Goal: Task Accomplishment & Management: Use online tool/utility

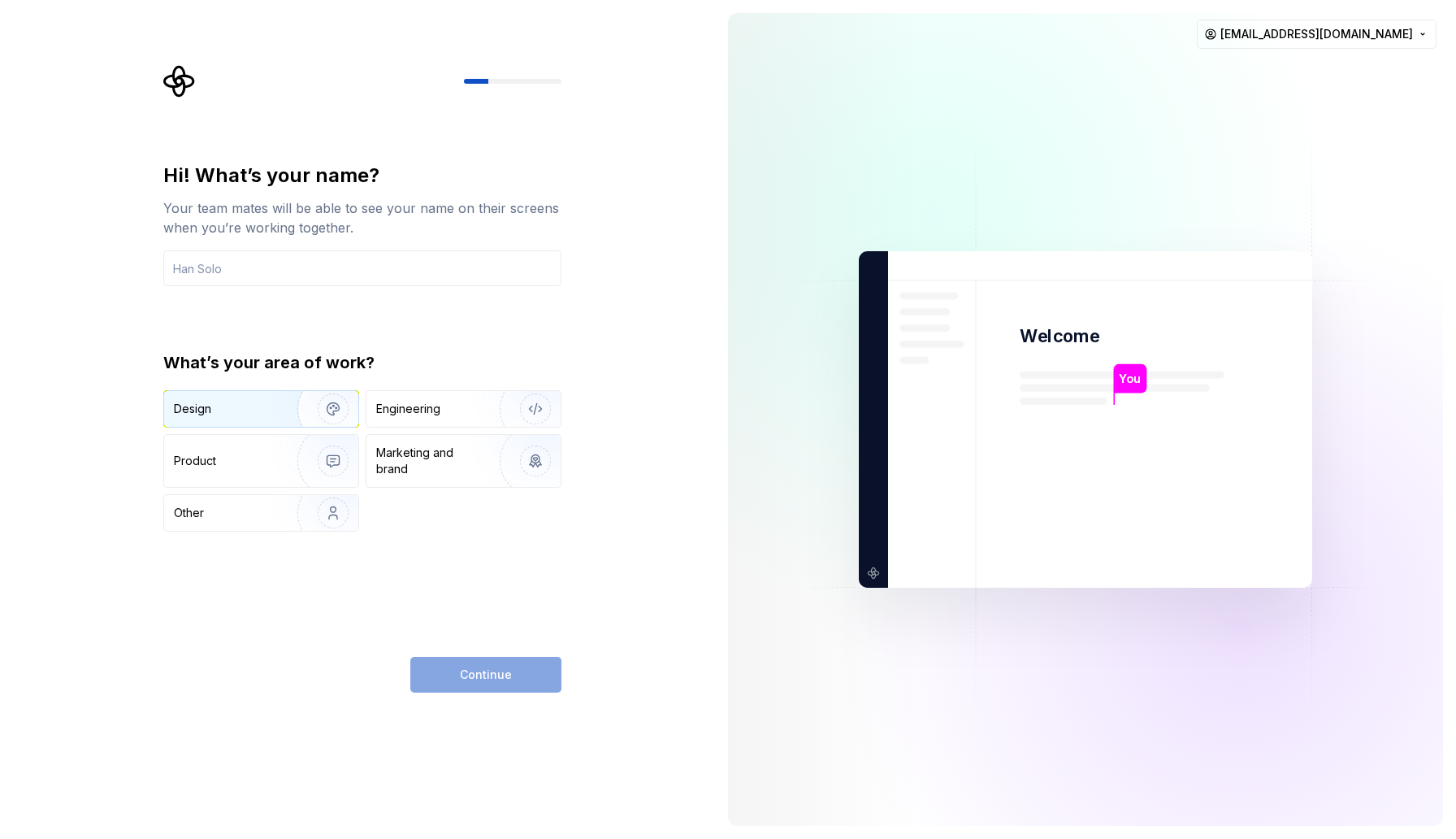
click at [260, 409] on div "Design" at bounding box center [225, 408] width 103 height 17
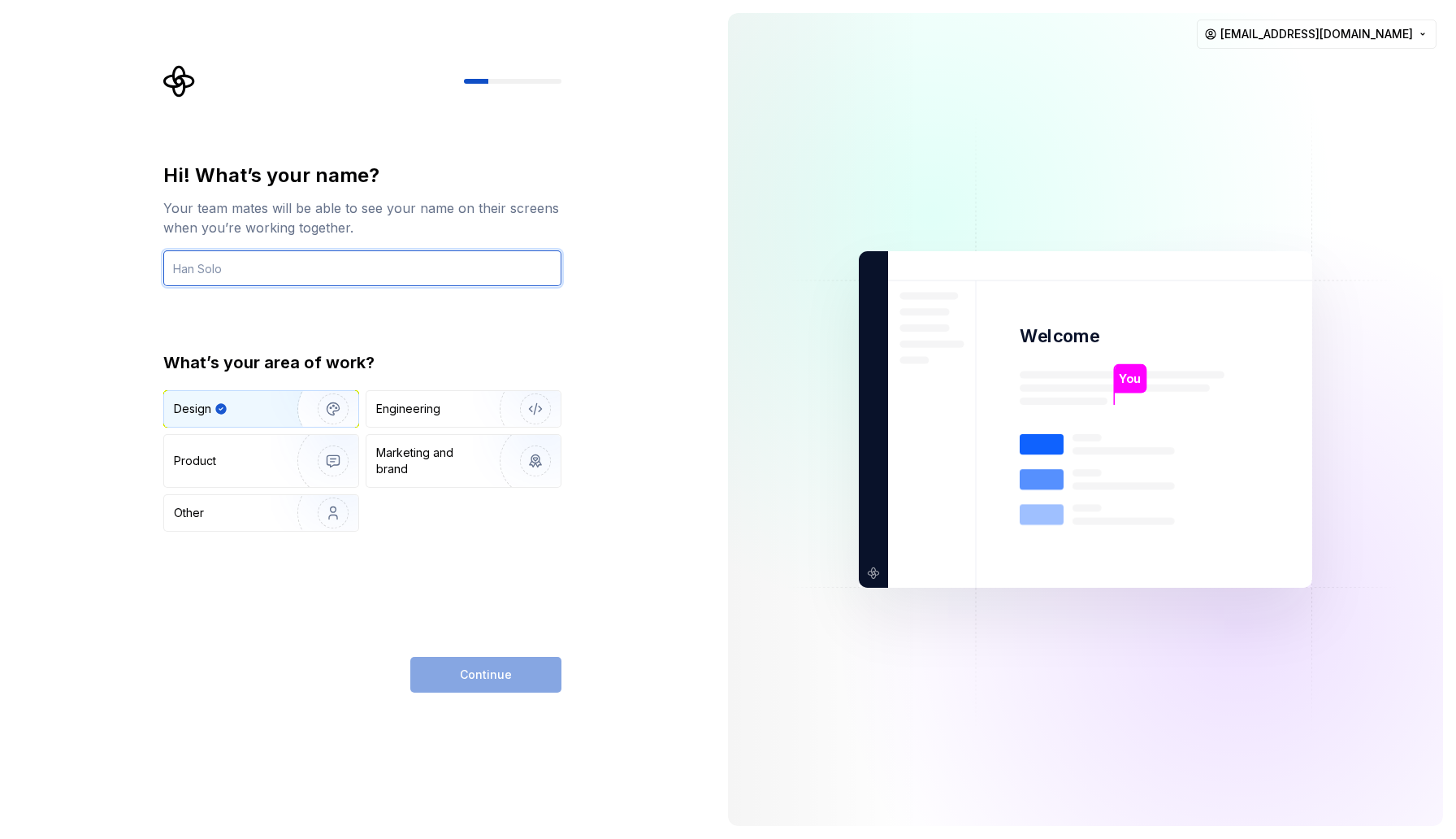
click at [367, 261] on input "text" at bounding box center [362, 268] width 398 height 36
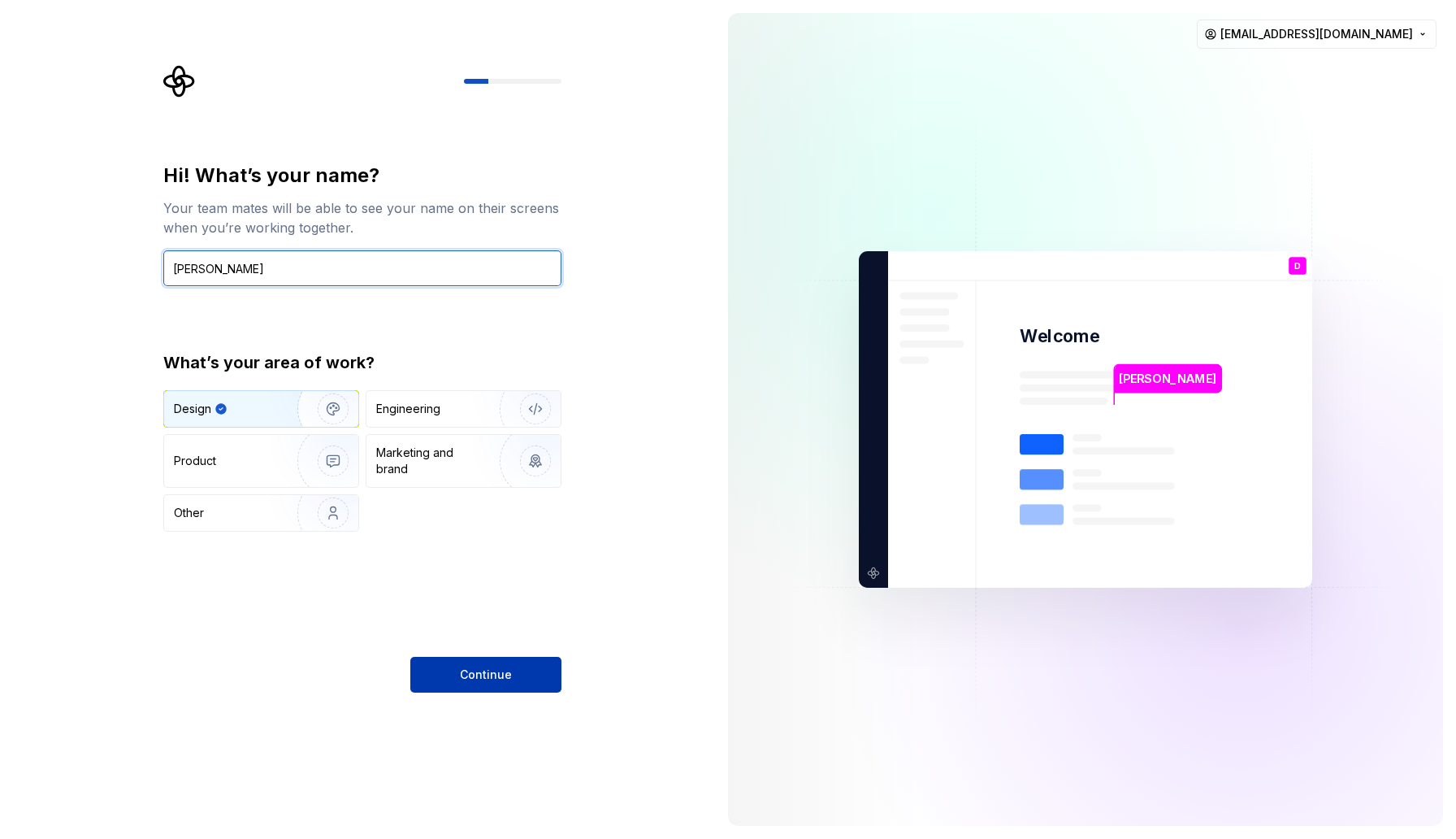
type input "[PERSON_NAME]"
click at [464, 667] on span "Continue" at bounding box center [485, 675] width 52 height 17
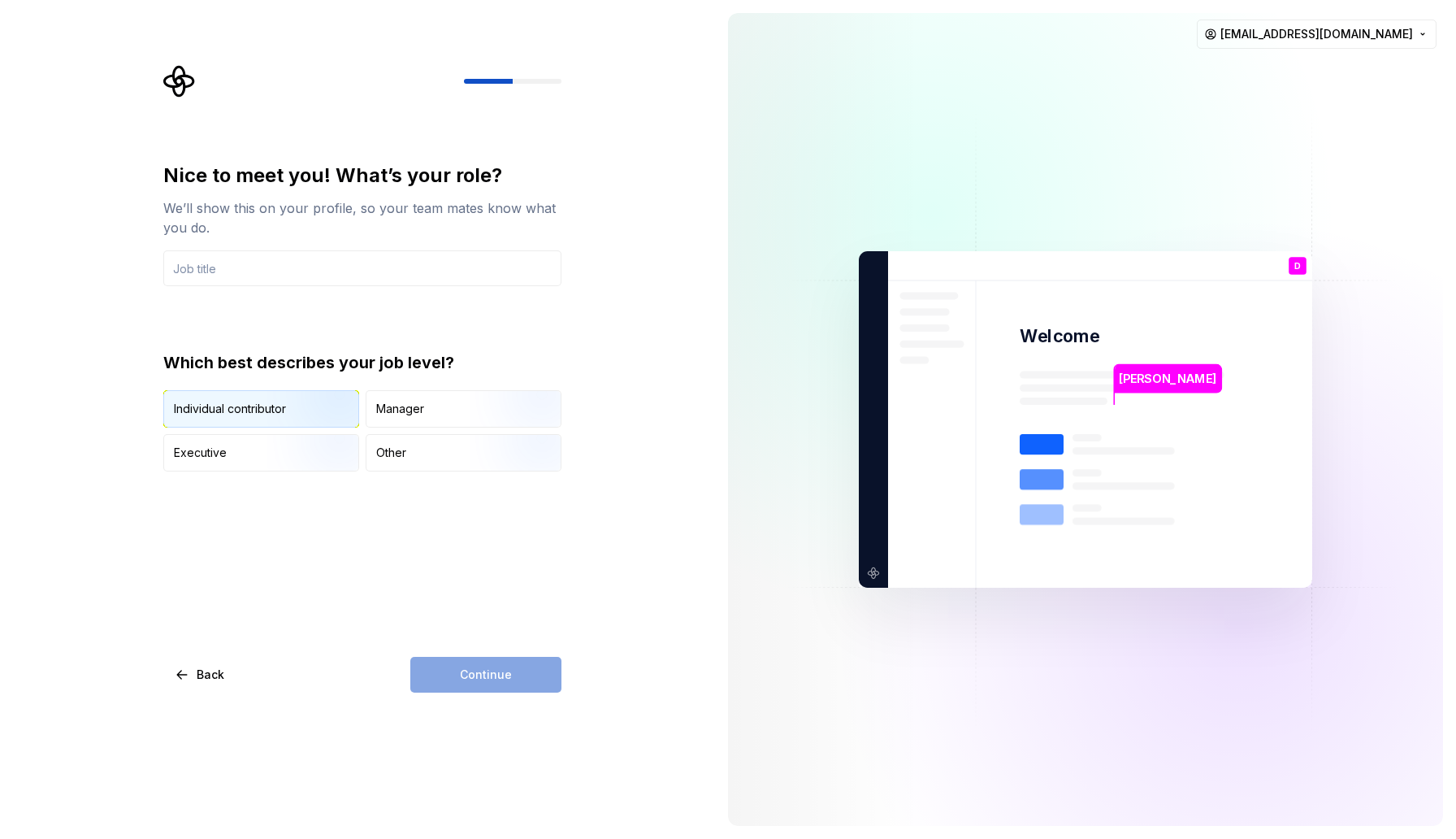
click at [277, 405] on img "button" at bounding box center [319, 429] width 104 height 109
click at [437, 670] on div "Continue" at bounding box center [485, 675] width 151 height 36
click at [300, 276] on input "text" at bounding box center [362, 268] width 398 height 36
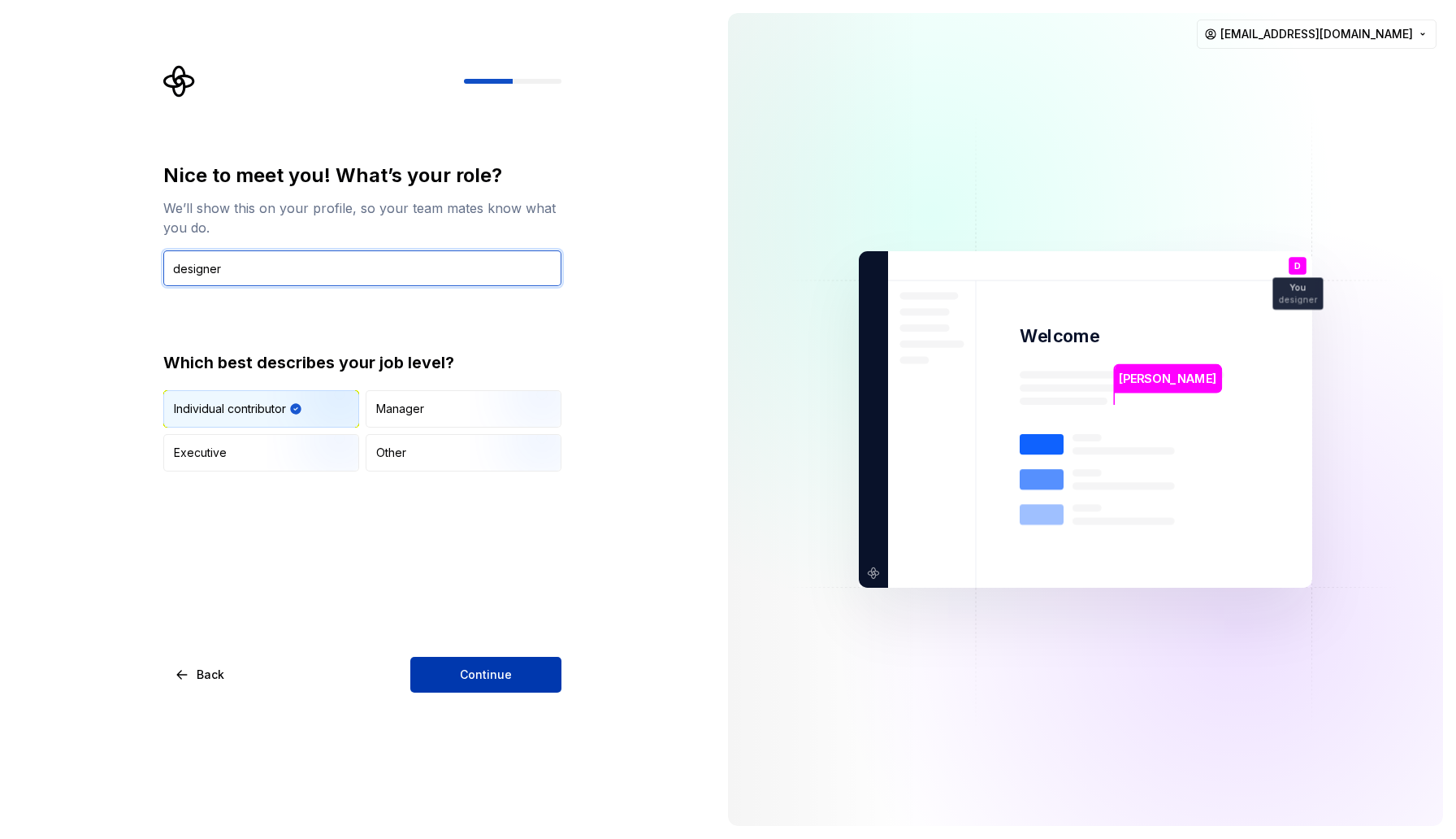
type input "designer"
click at [465, 673] on span "Continue" at bounding box center [485, 675] width 52 height 17
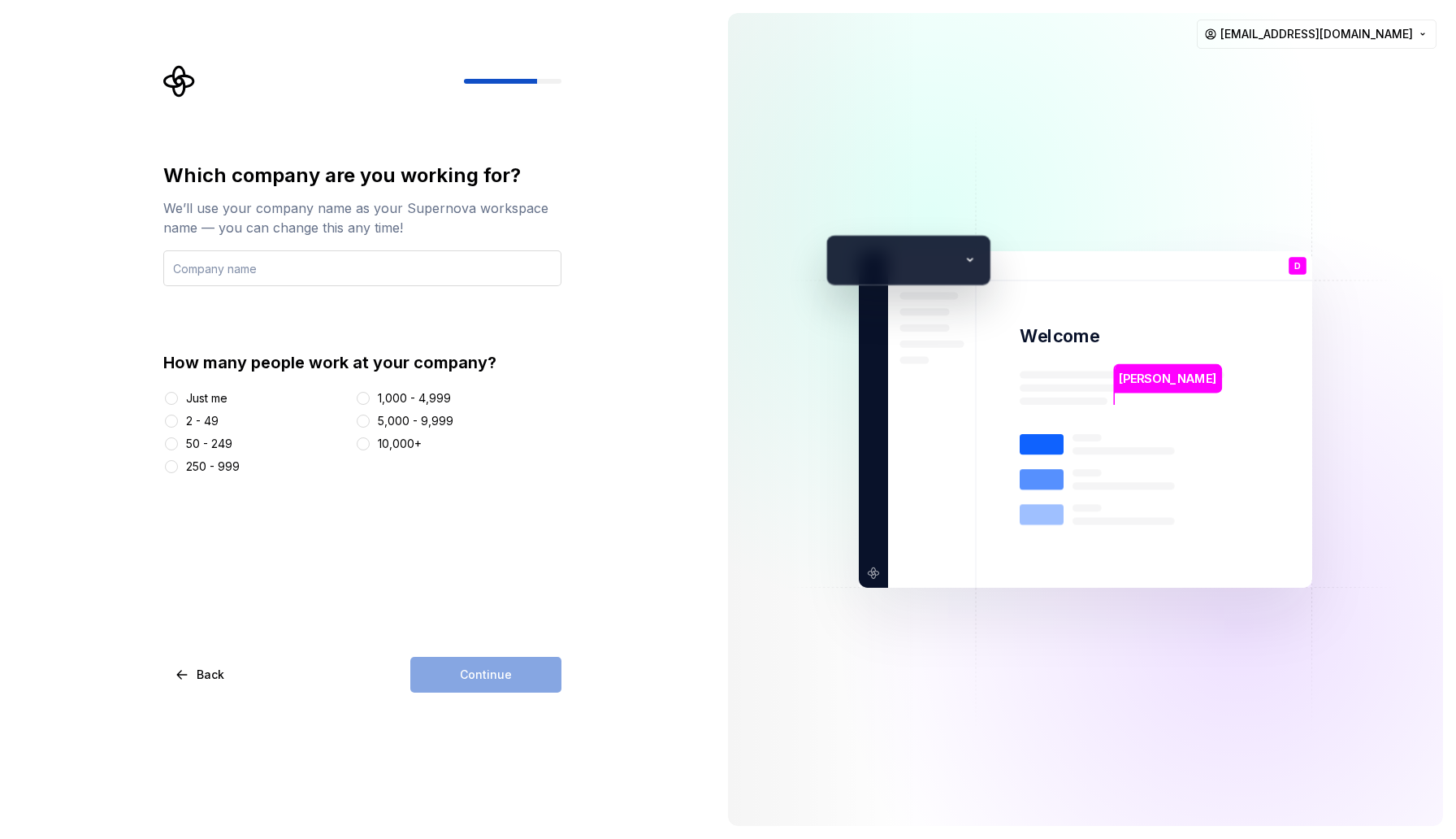
click at [319, 275] on input "text" at bounding box center [362, 268] width 398 height 36
type input "no"
click at [211, 404] on div "Just me" at bounding box center [206, 398] width 41 height 17
click at [178, 404] on button "Just me" at bounding box center [171, 397] width 13 height 13
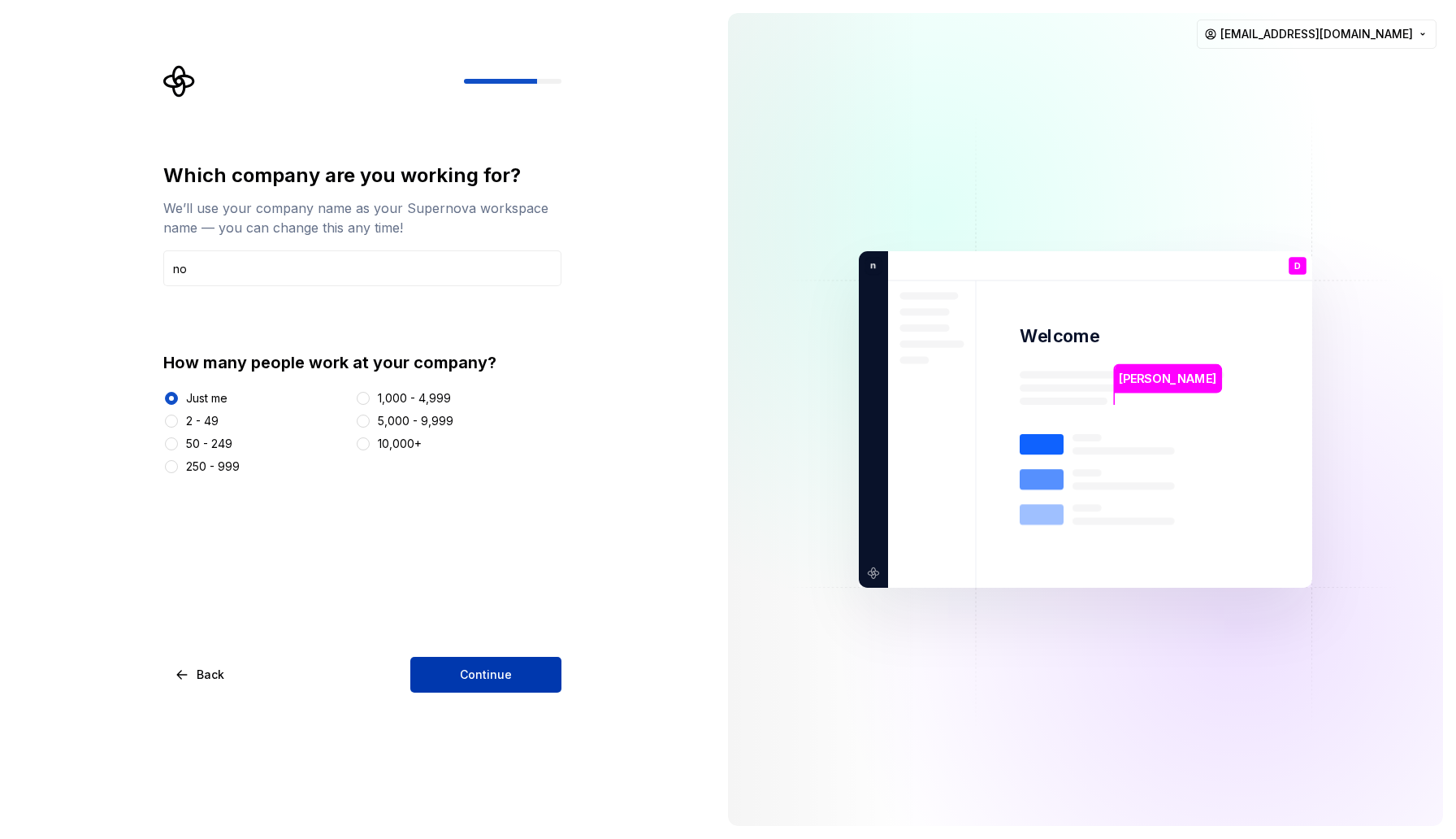
click at [486, 659] on button "Continue" at bounding box center [485, 675] width 151 height 36
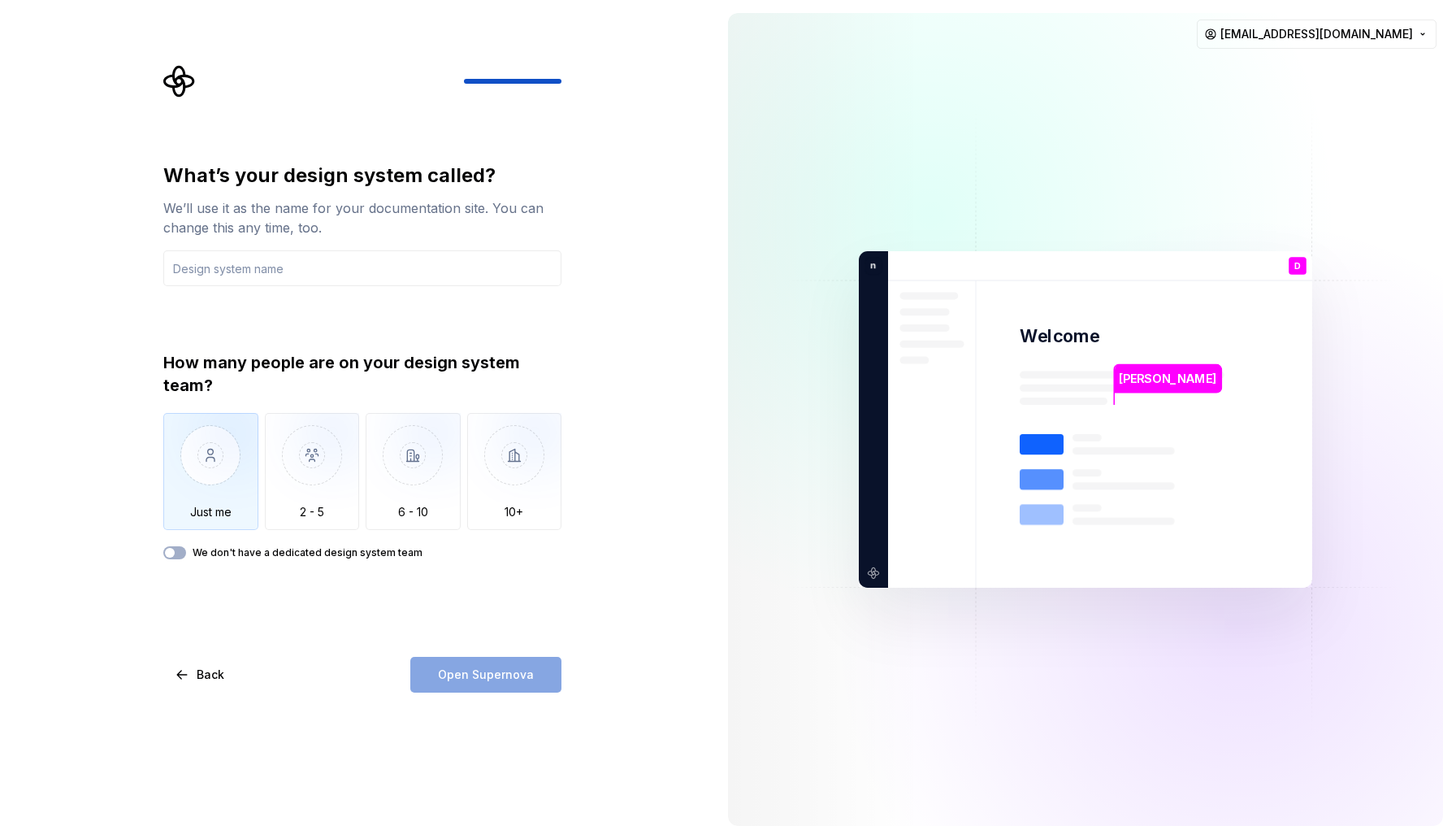
click at [203, 443] on img "button" at bounding box center [210, 467] width 95 height 109
click at [262, 275] on input "text" at bounding box center [362, 268] width 398 height 36
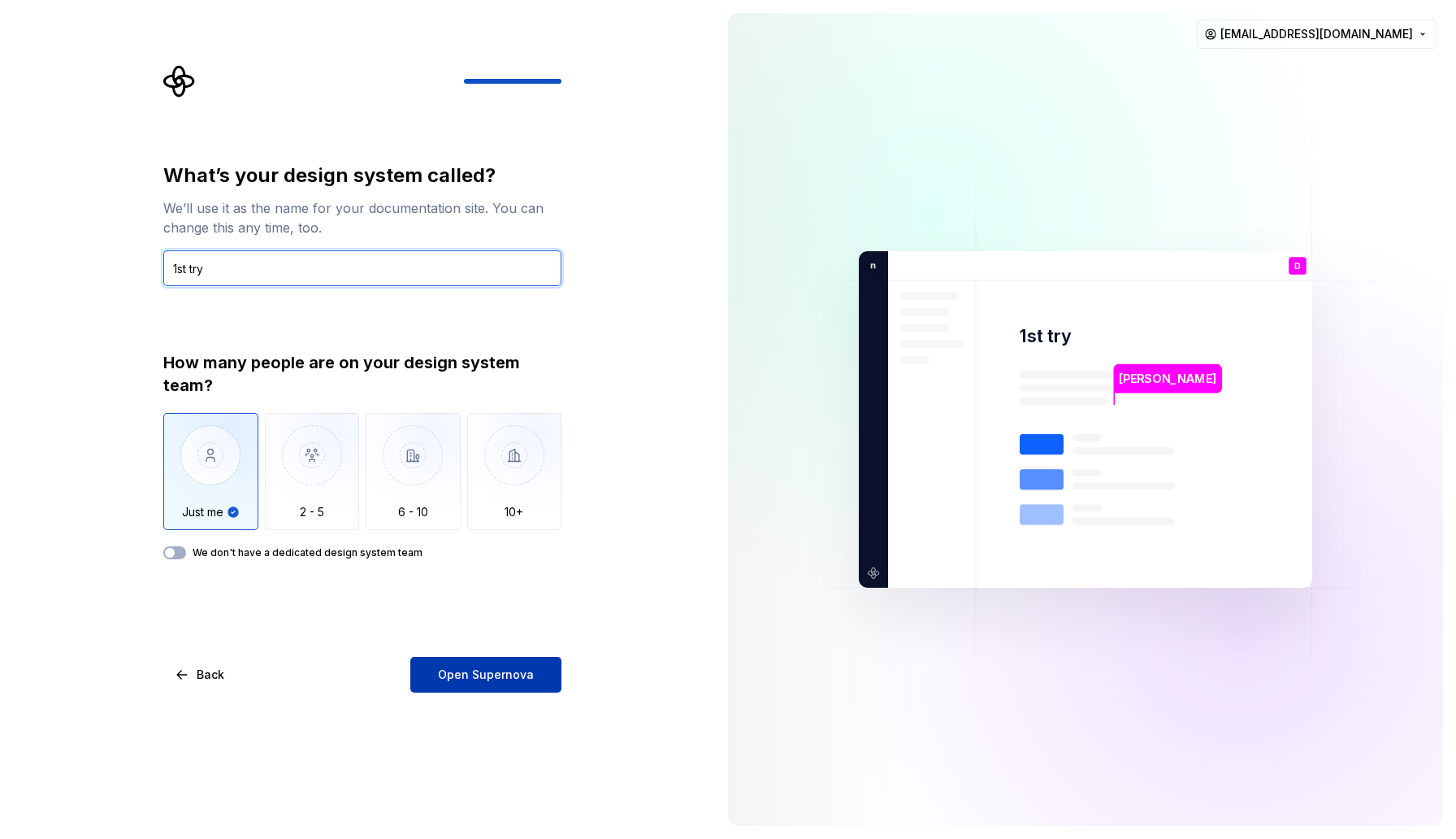
type input "1st try"
click at [500, 666] on button "Open Supernova" at bounding box center [485, 675] width 151 height 36
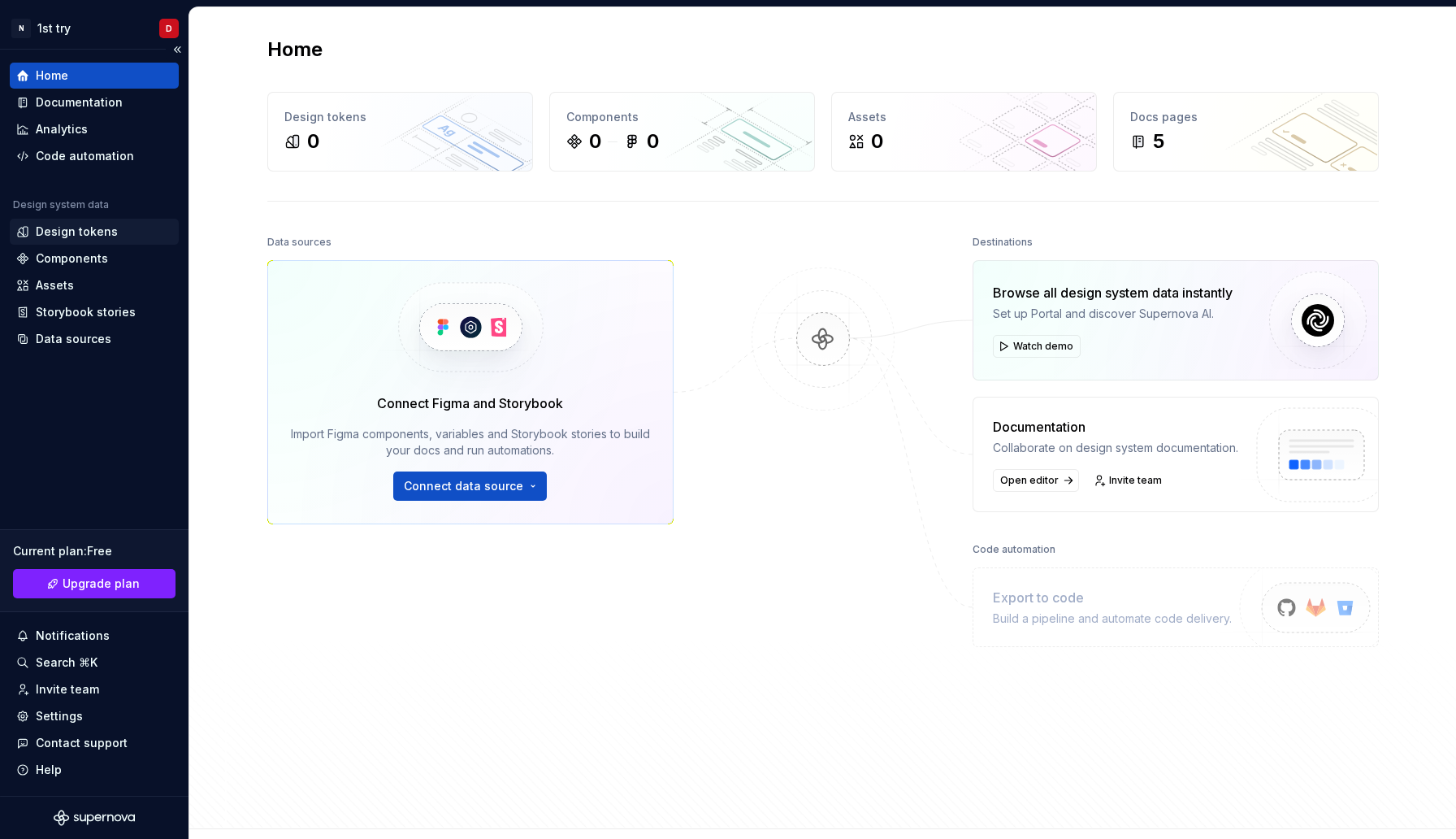
click at [74, 228] on div "Design tokens" at bounding box center [77, 231] width 82 height 17
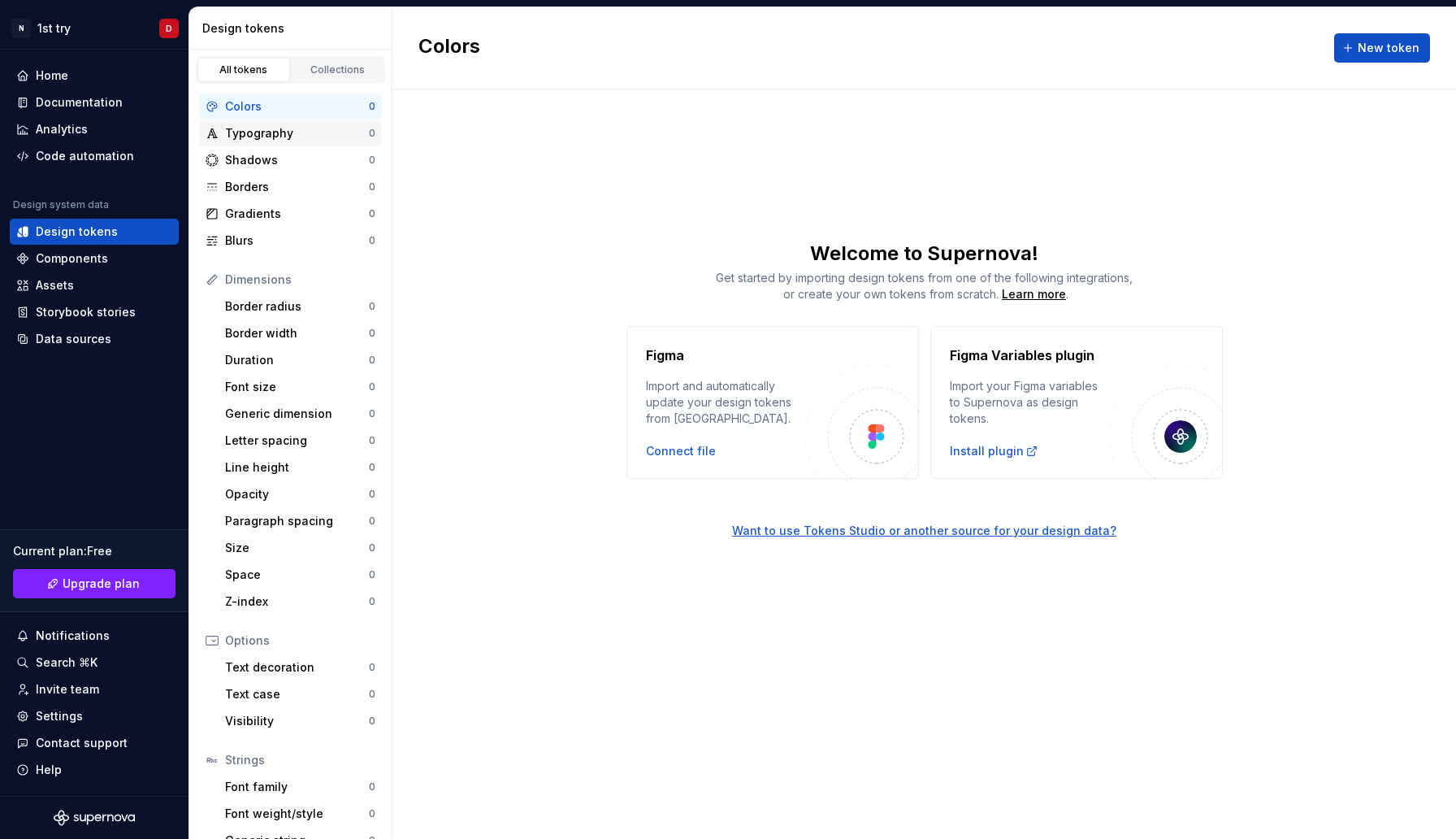
click at [279, 137] on div "Typography" at bounding box center [296, 133] width 144 height 17
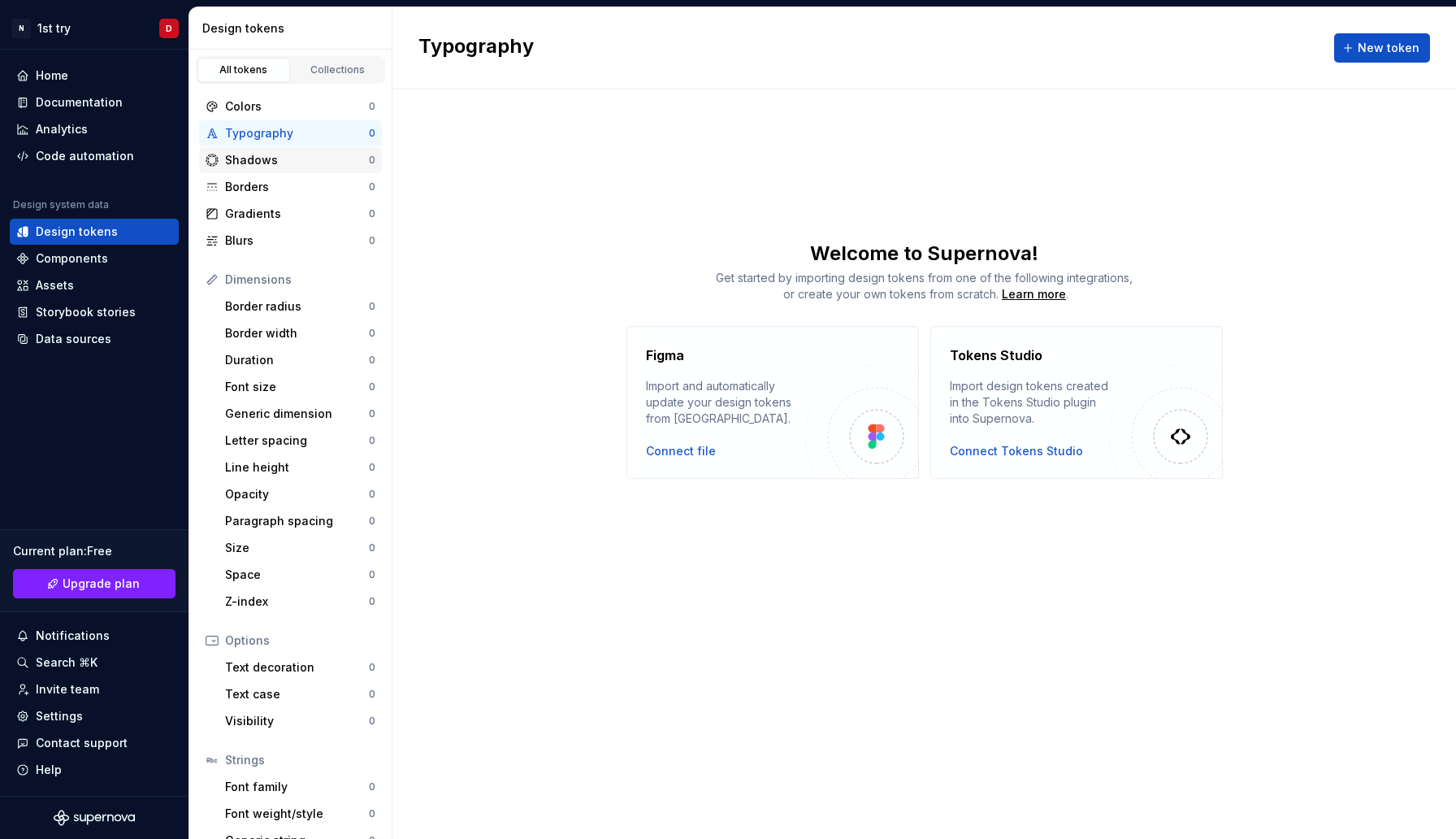
click at [275, 155] on div "Shadows" at bounding box center [296, 160] width 144 height 17
click at [264, 187] on div "Borders" at bounding box center [296, 187] width 144 height 17
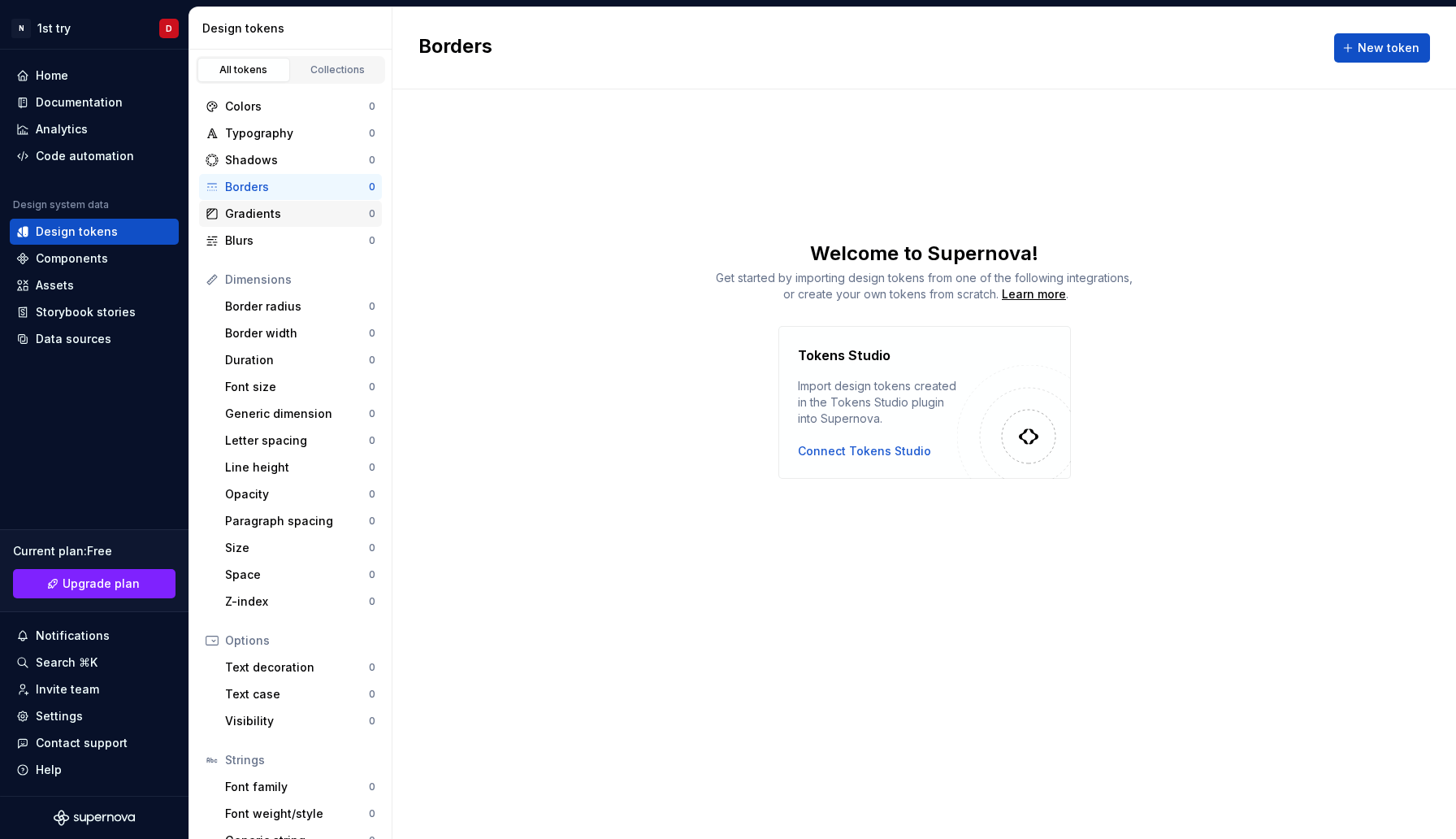
click at [263, 210] on div "Gradients" at bounding box center [296, 213] width 144 height 17
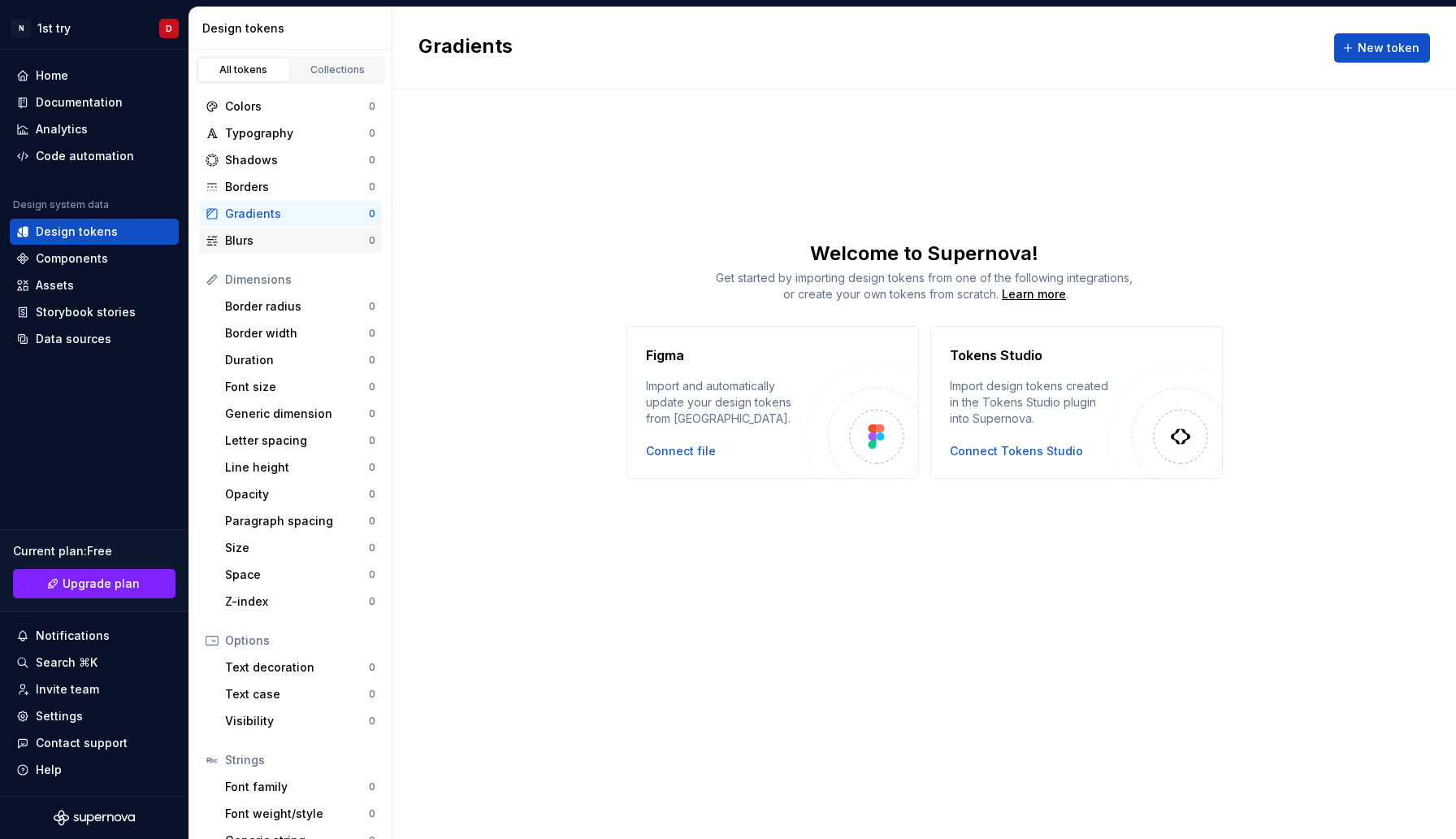
click at [256, 244] on div "Blurs" at bounding box center [296, 241] width 144 height 17
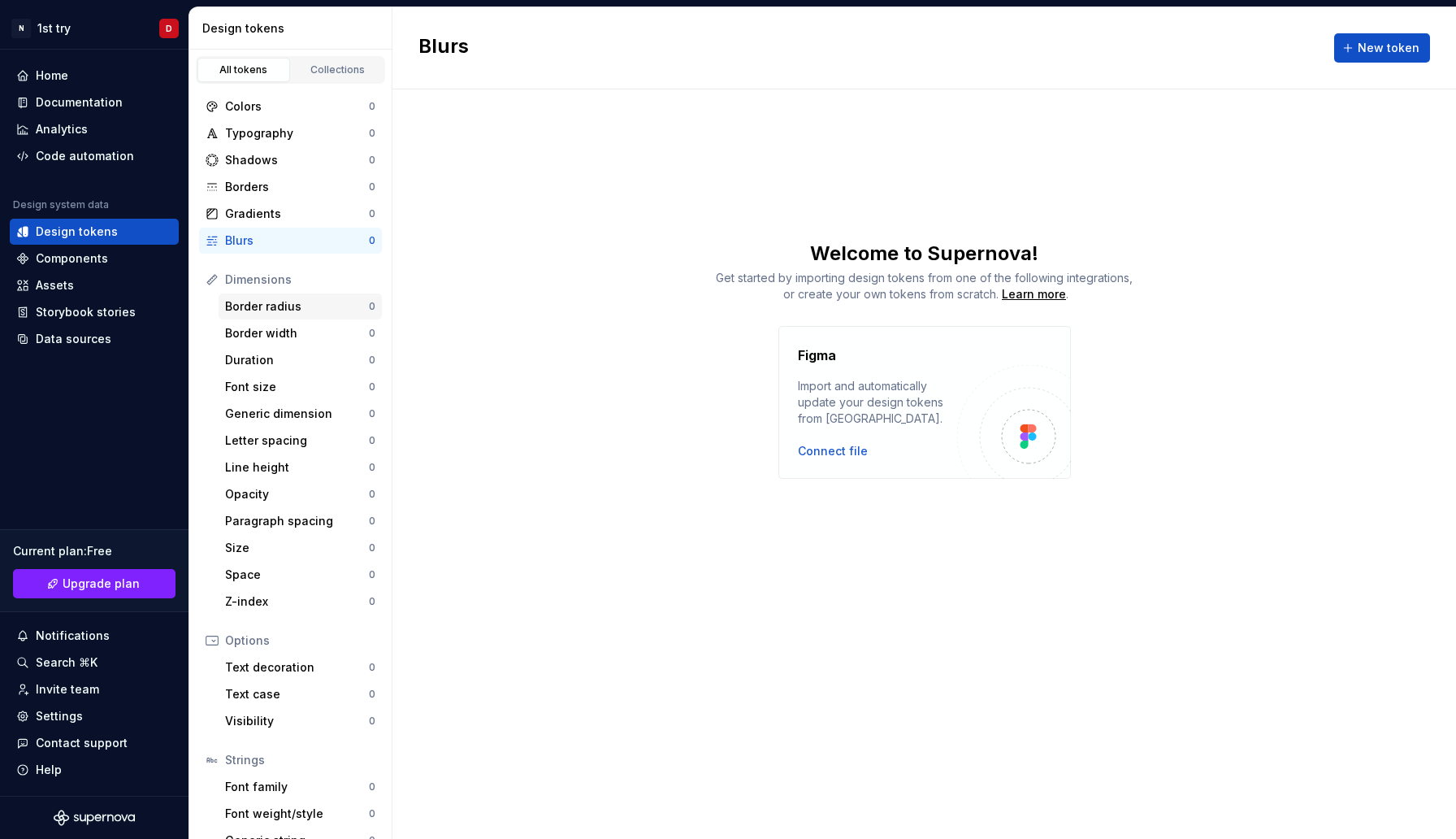
click at [256, 306] on div "Border radius" at bounding box center [296, 306] width 144 height 17
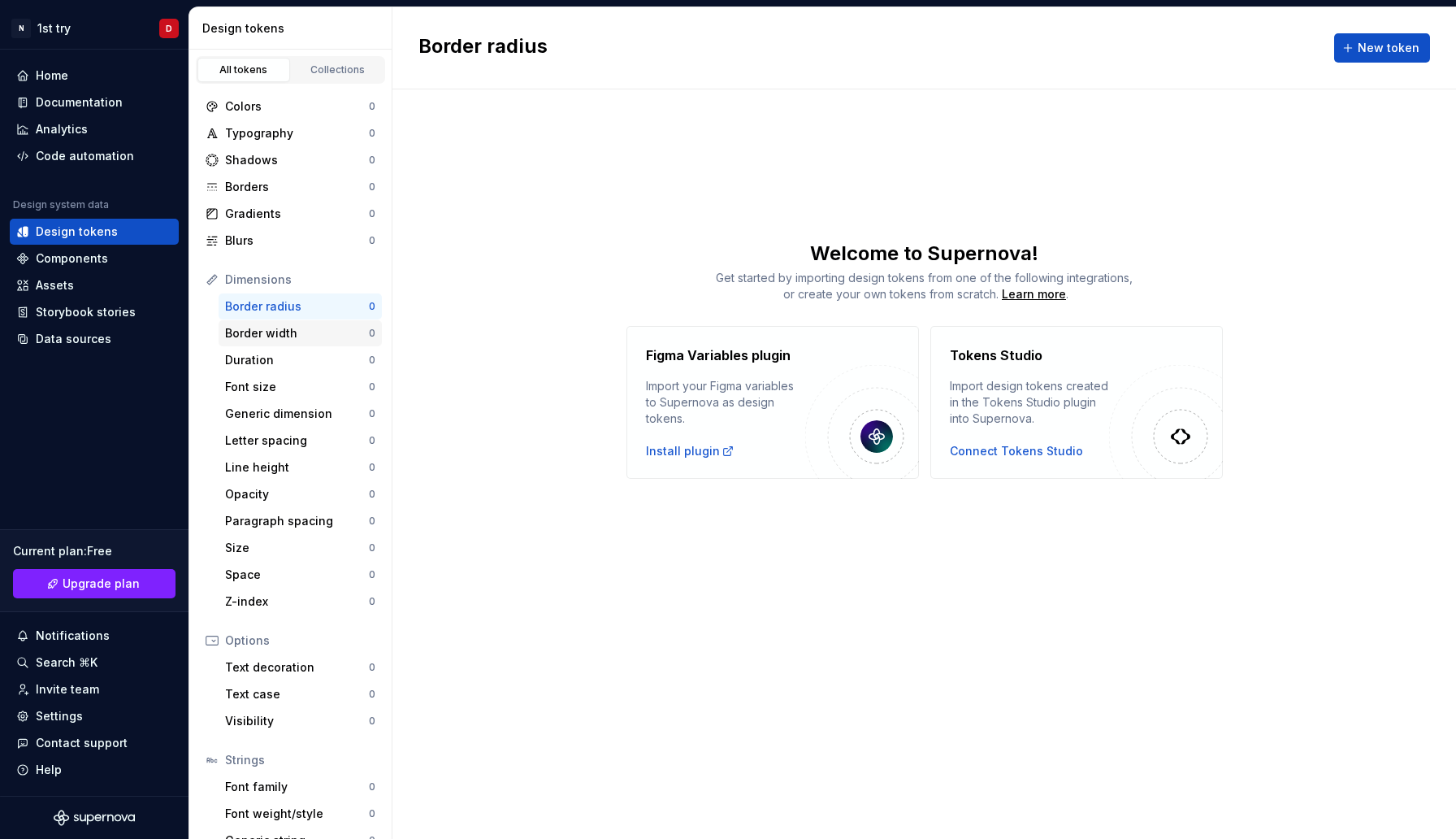
click at [256, 334] on div "Border width" at bounding box center [296, 333] width 144 height 17
click at [257, 361] on div "Duration" at bounding box center [296, 360] width 144 height 17
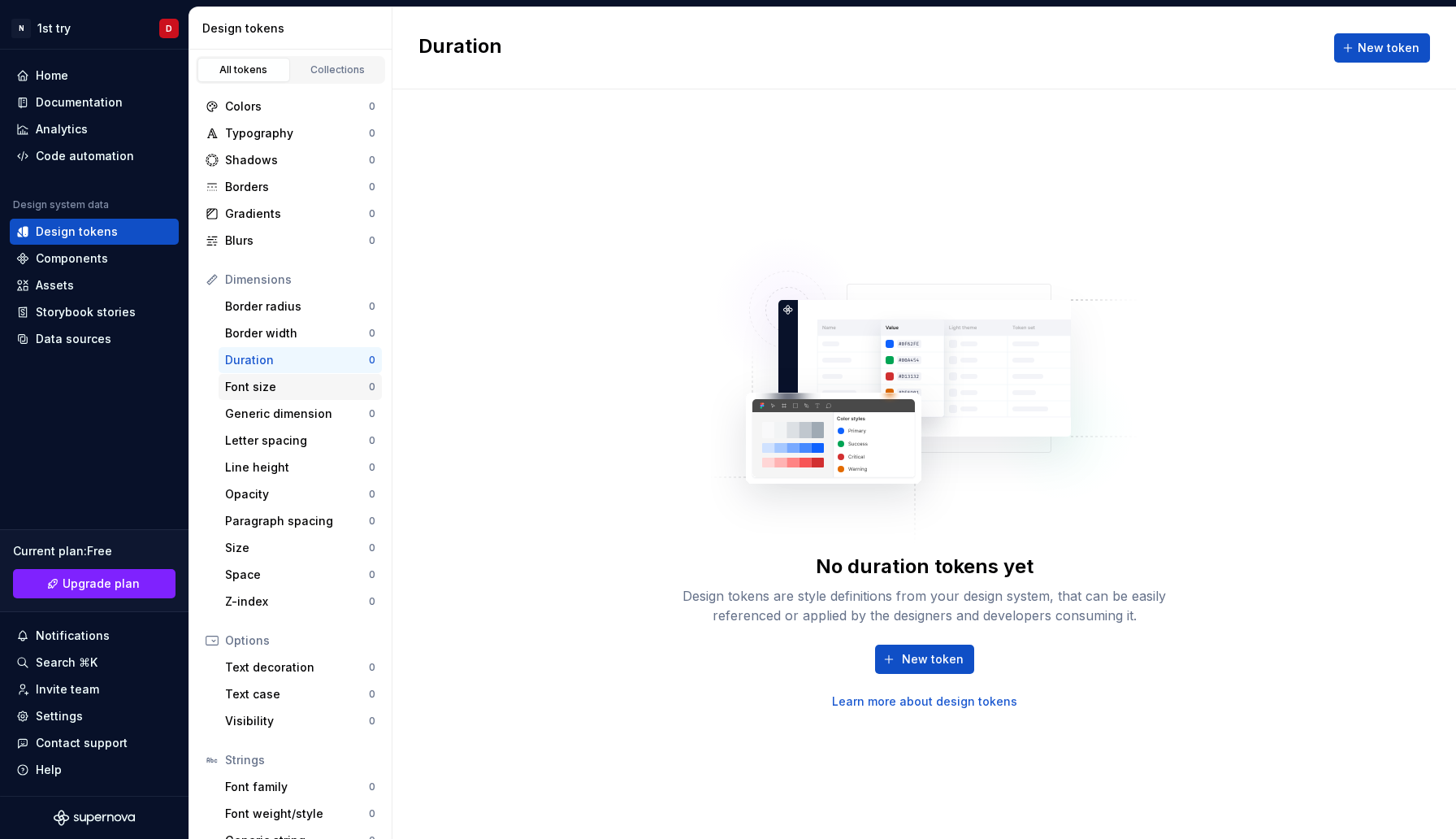
scroll to position [51, 0]
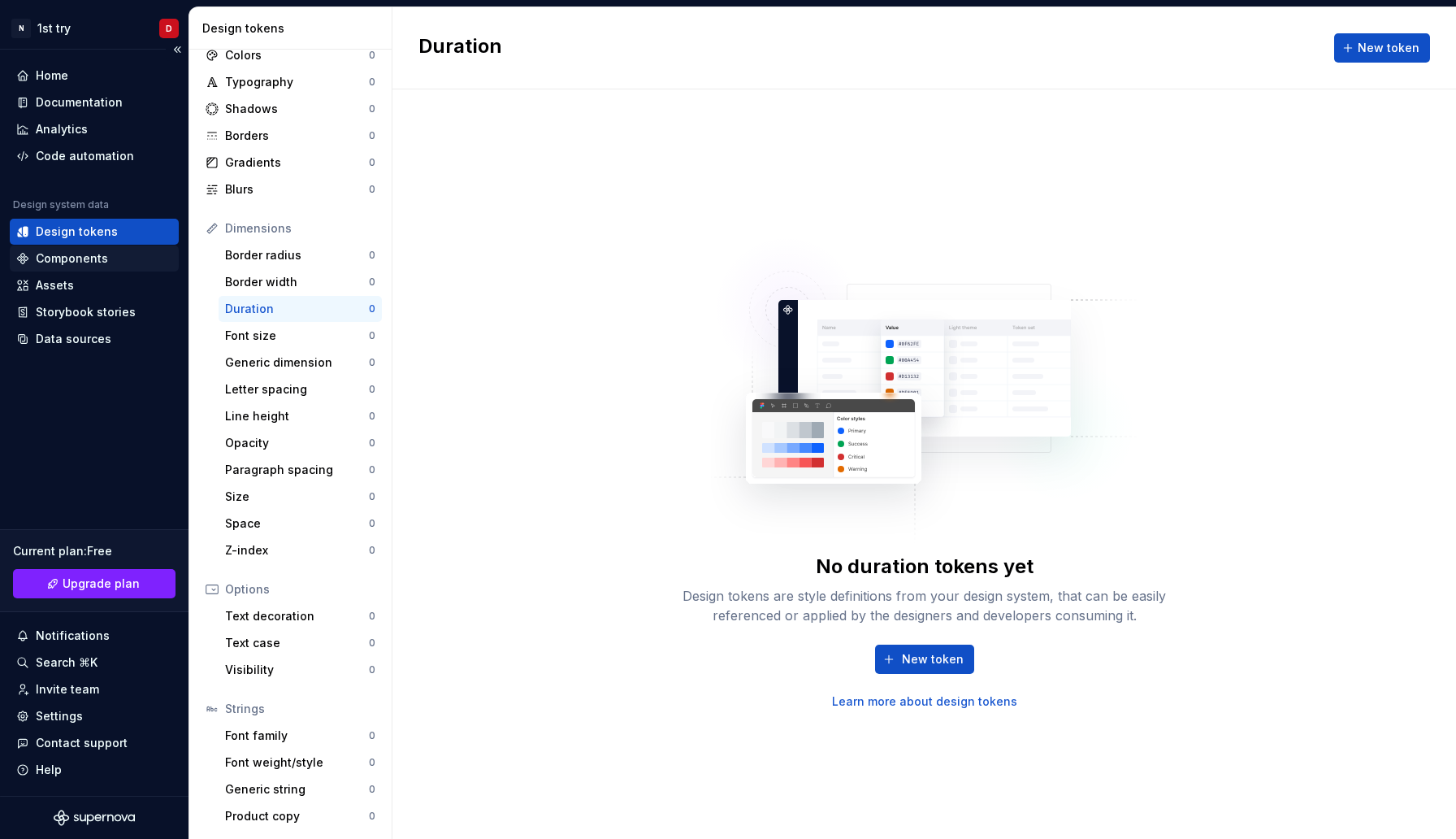
click at [86, 260] on div "Components" at bounding box center [72, 258] width 72 height 17
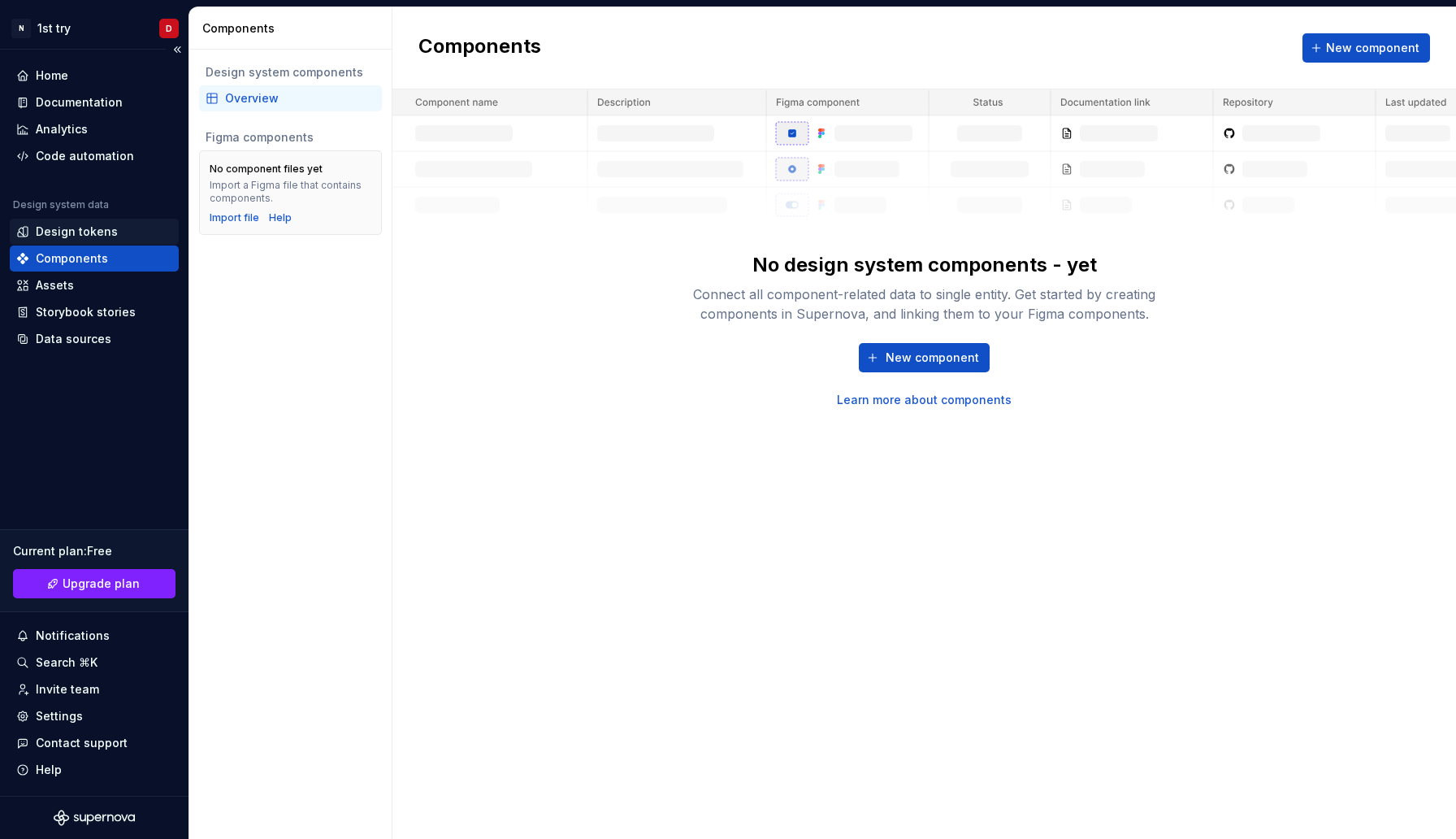
click at [82, 235] on div "Design tokens" at bounding box center [77, 231] width 82 height 17
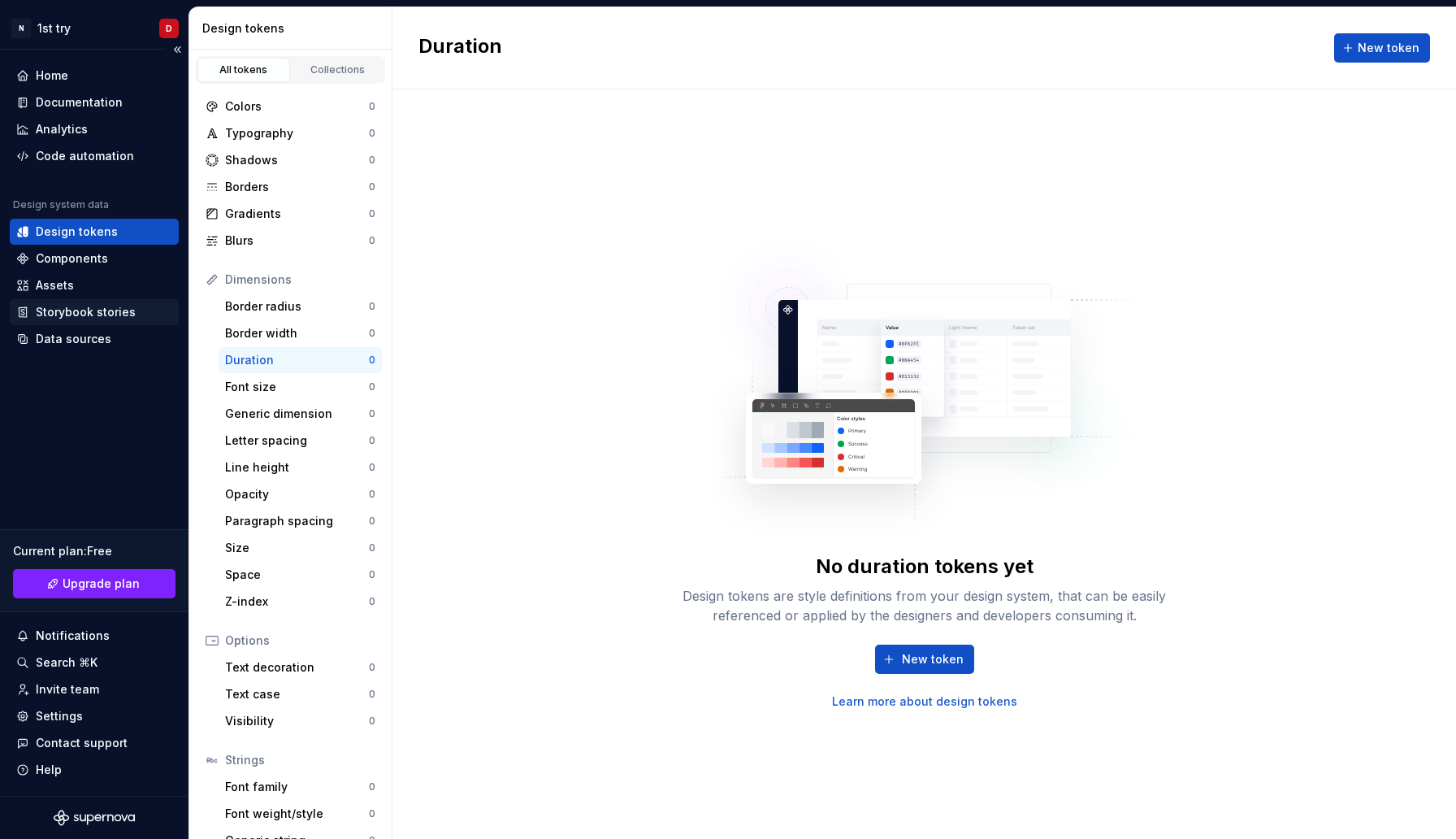
click at [99, 310] on div "Storybook stories" at bounding box center [86, 312] width 100 height 17
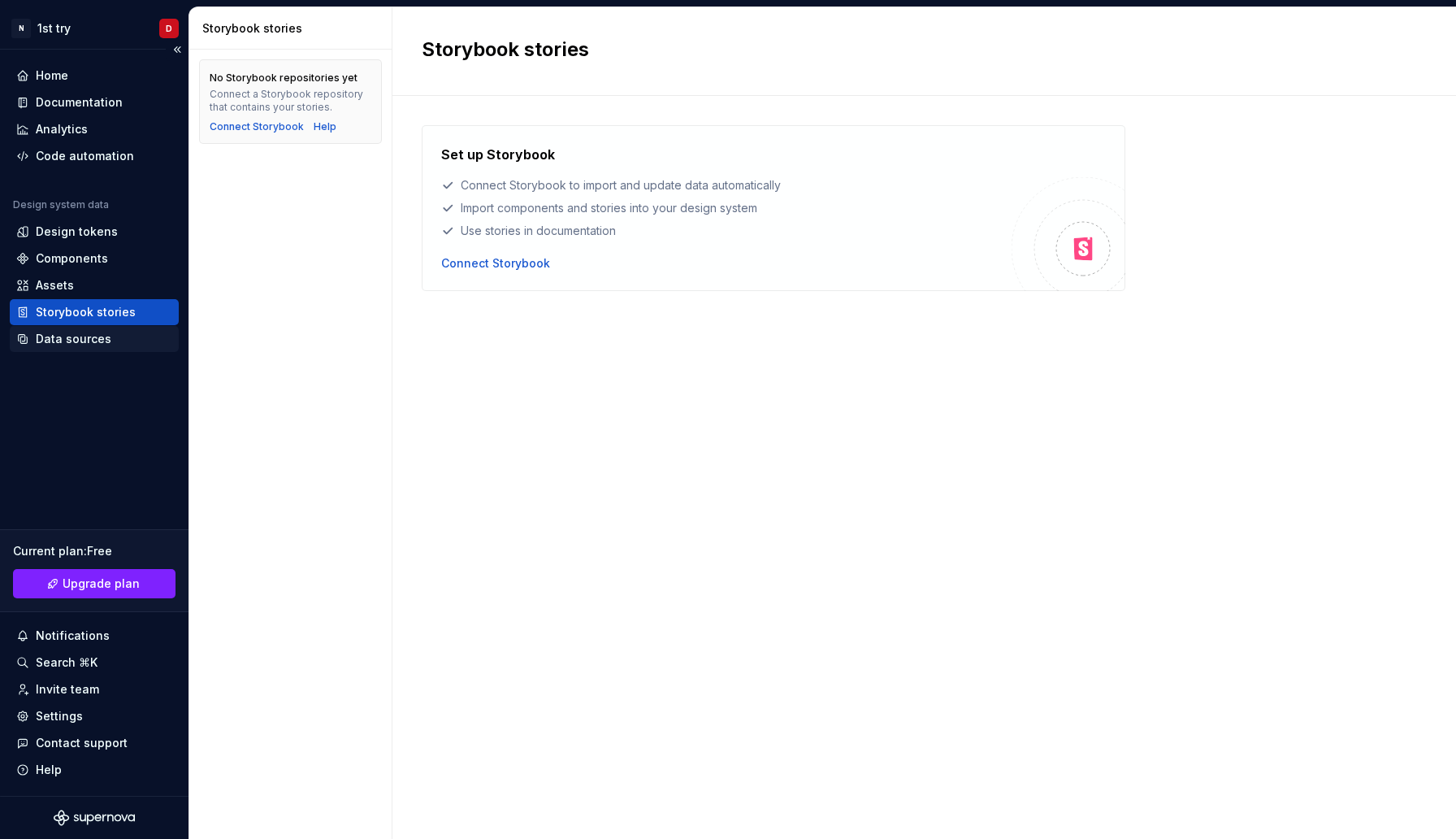
click at [94, 341] on div "Data sources" at bounding box center [73, 339] width 75 height 17
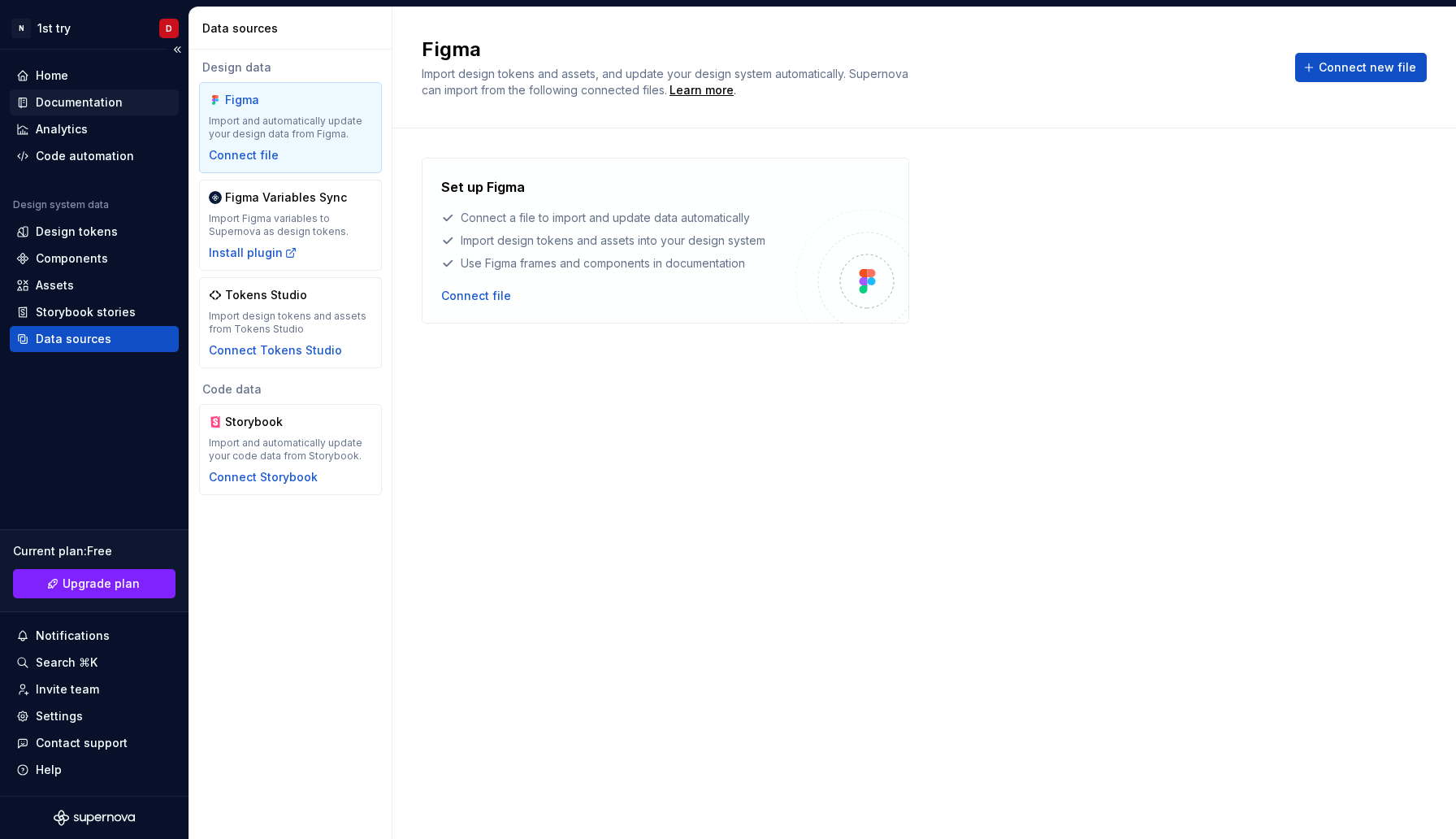
click at [60, 98] on div "Documentation" at bounding box center [79, 102] width 87 height 17
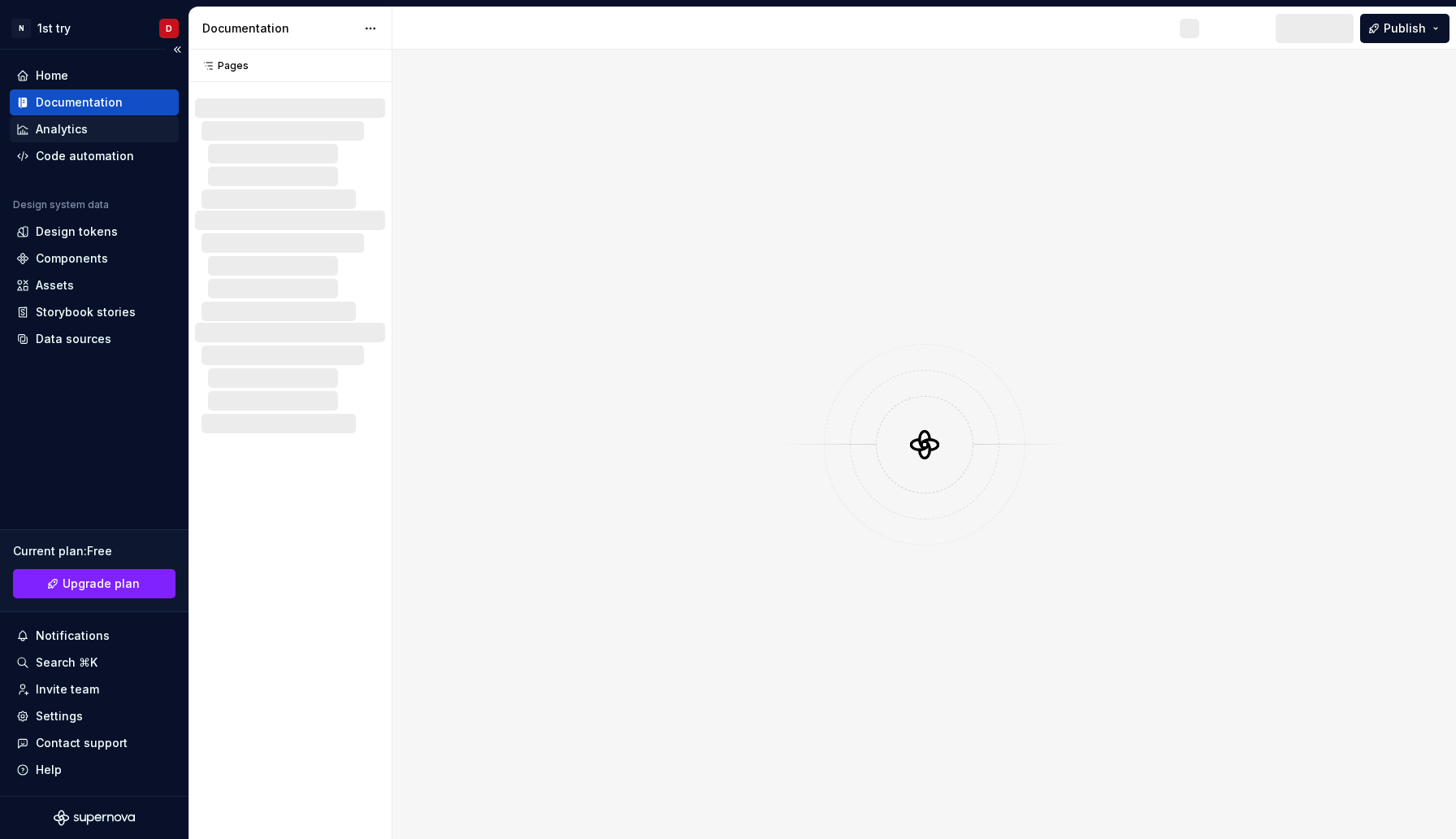
click at [63, 122] on div "Analytics" at bounding box center [62, 129] width 52 height 17
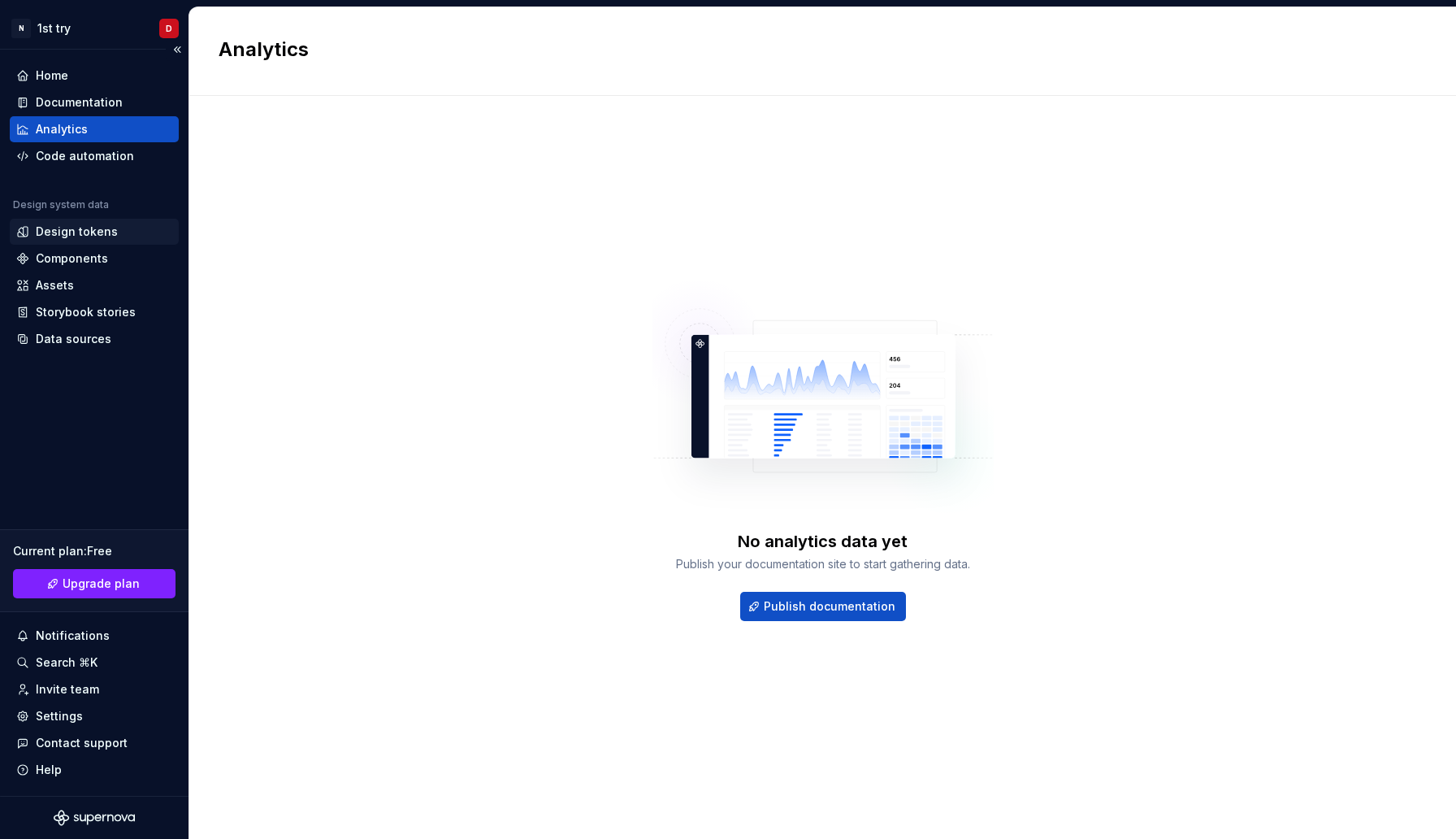
click at [81, 228] on div "Design tokens" at bounding box center [77, 231] width 82 height 17
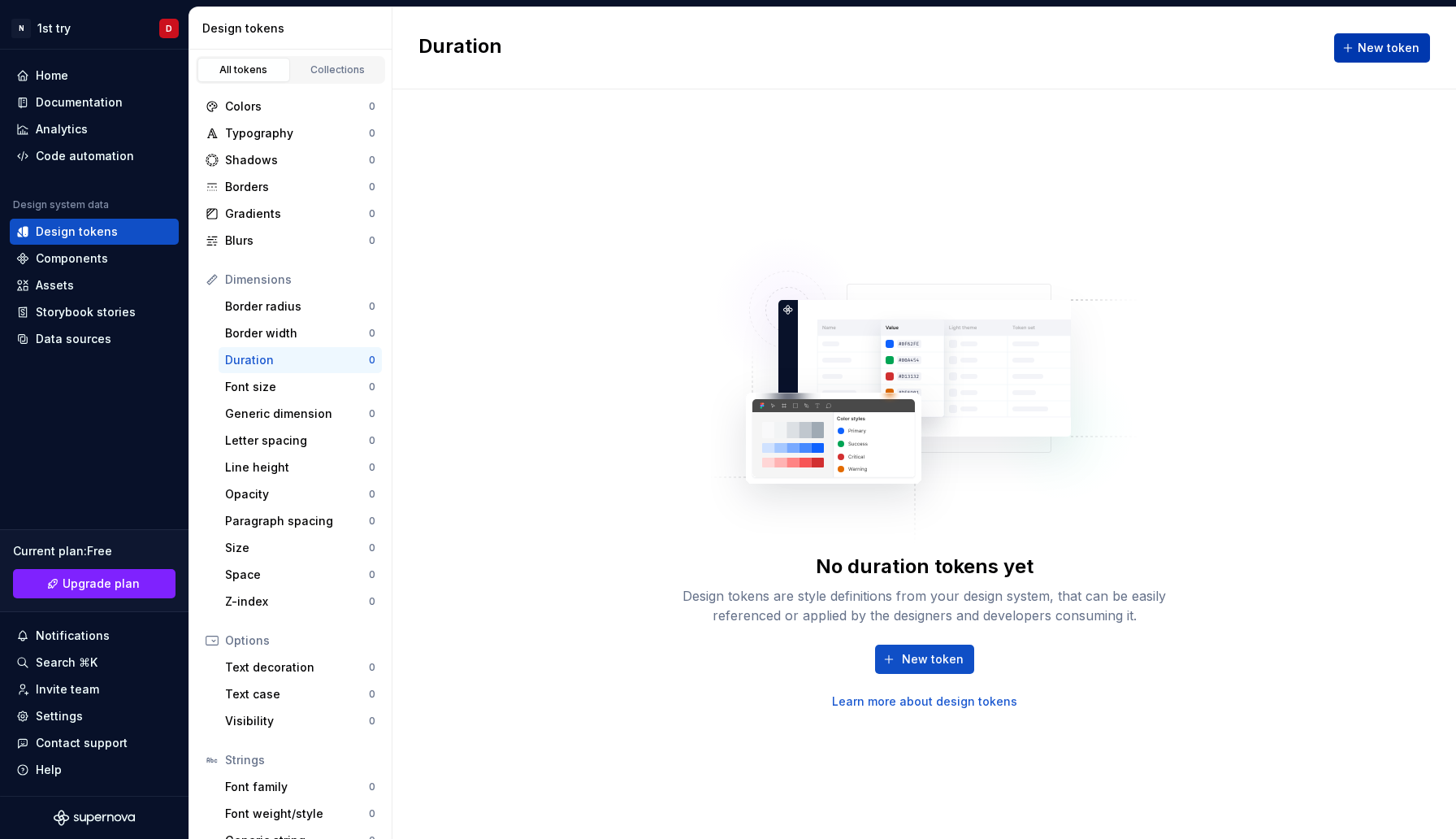
click at [1395, 44] on span "New token" at bounding box center [1388, 48] width 62 height 17
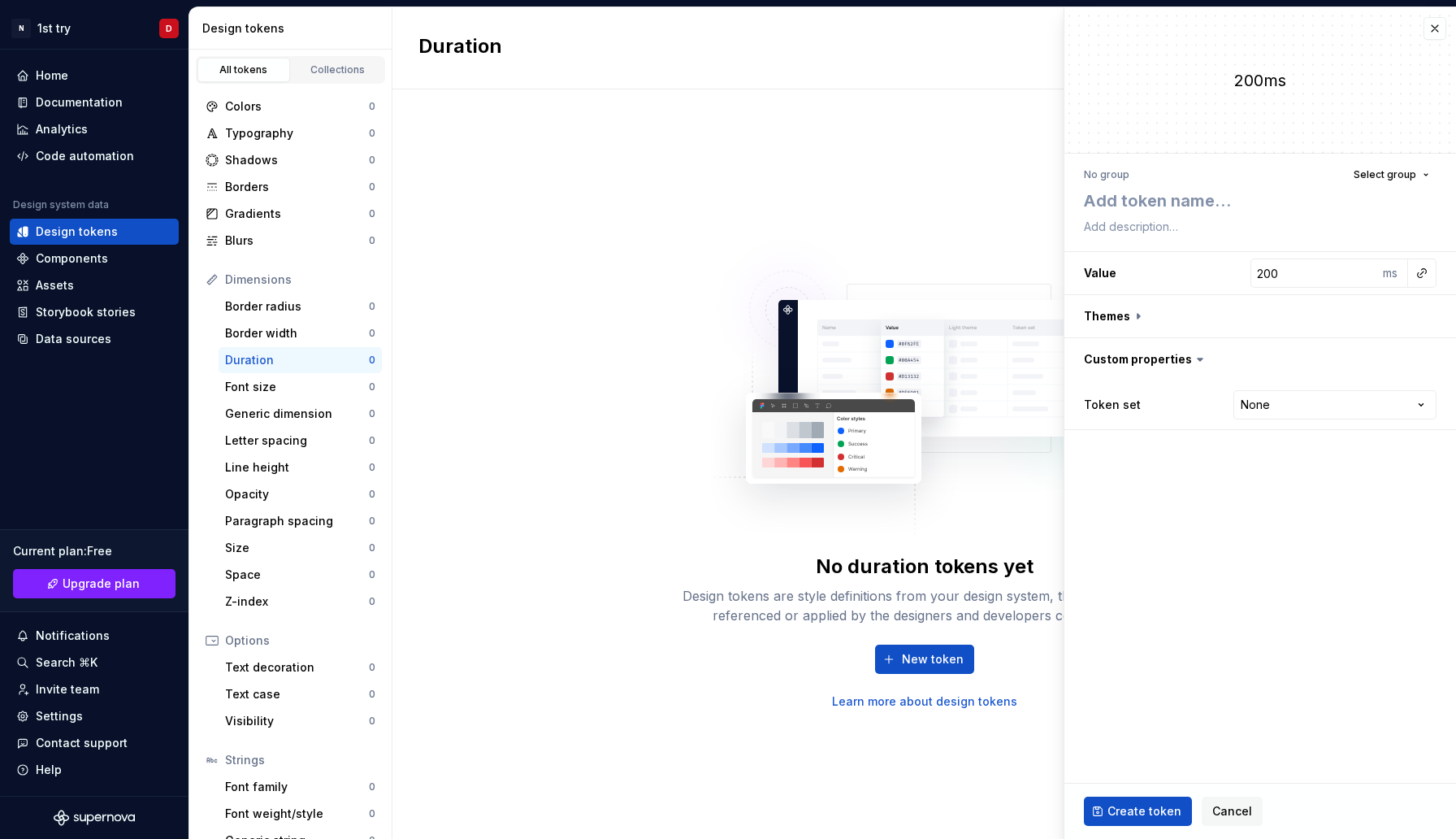
type textarea "*"
click at [894, 197] on div "No duration tokens yet Design tokens are style definitions from your design sys…" at bounding box center [924, 464] width 1064 height 750
click at [1436, 27] on button "button" at bounding box center [1434, 27] width 23 height 23
